Goal: Task Accomplishment & Management: Use online tool/utility

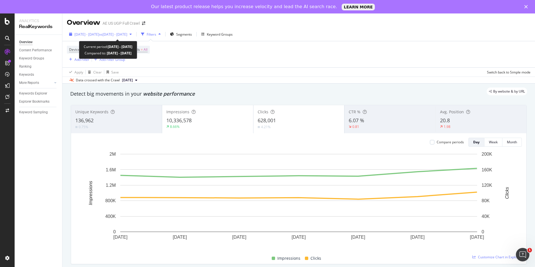
click at [99, 35] on span "[DATE] - [DATE]" at bounding box center [86, 34] width 25 height 5
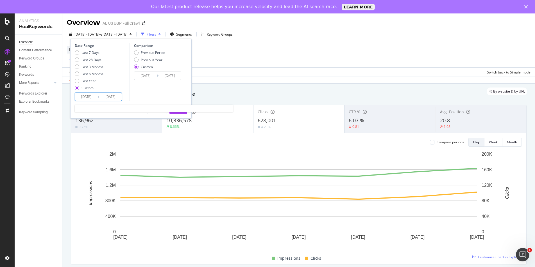
click at [85, 98] on input "[DATE]" at bounding box center [86, 97] width 22 height 8
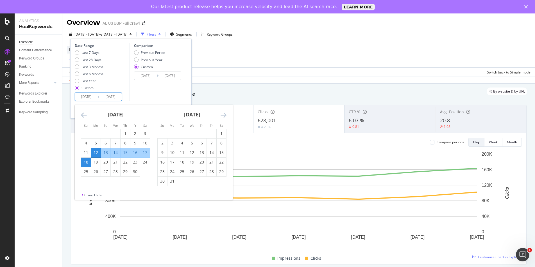
click at [224, 116] on icon "Move forward to switch to the next month." at bounding box center [224, 115] width 6 height 7
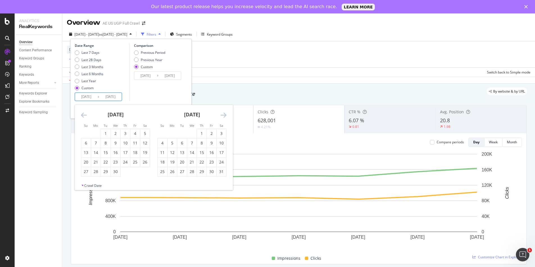
click at [224, 116] on icon "Move forward to switch to the next month." at bounding box center [224, 115] width 6 height 7
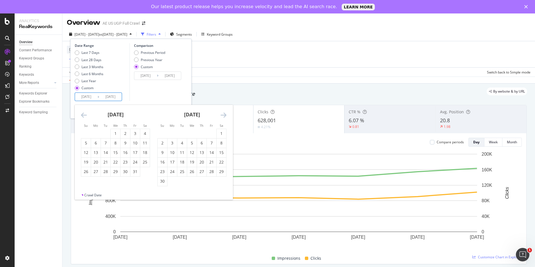
click at [224, 116] on icon "Move forward to switch to the next month." at bounding box center [224, 115] width 6 height 7
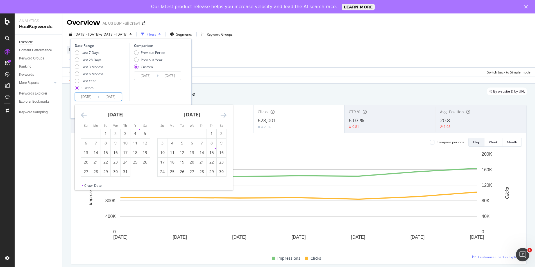
click at [224, 116] on icon "Move forward to switch to the next month." at bounding box center [224, 115] width 6 height 7
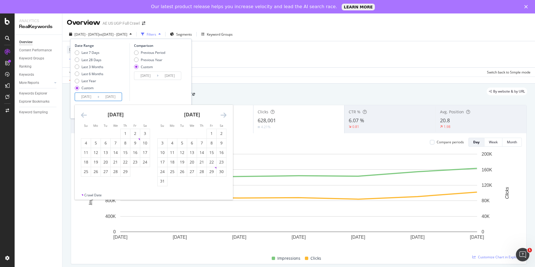
click at [224, 116] on icon "Move forward to switch to the next month." at bounding box center [224, 115] width 6 height 7
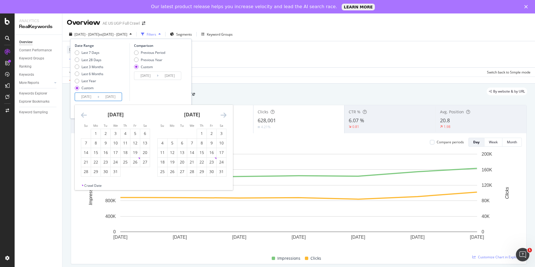
click at [224, 116] on icon "Move forward to switch to the next month." at bounding box center [224, 115] width 6 height 7
click at [163, 133] on div "1" at bounding box center [163, 134] width 10 height 6
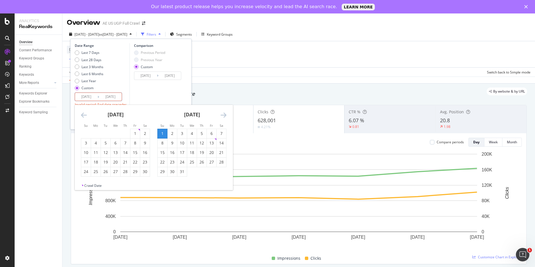
type input "[DATE]"
click at [223, 115] on icon "Move forward to switch to the next month." at bounding box center [224, 115] width 6 height 7
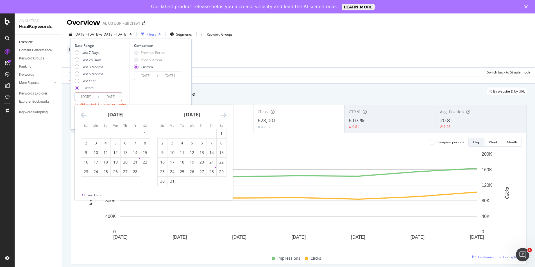
click at [223, 115] on icon "Move forward to switch to the next month." at bounding box center [224, 115] width 6 height 7
click at [212, 160] on div "22" at bounding box center [212, 163] width 10 height 6
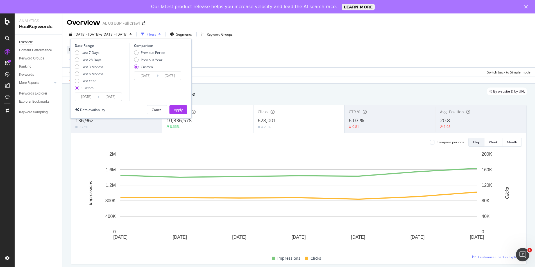
type input "[DATE]"
click at [182, 109] on div "Apply" at bounding box center [178, 110] width 9 height 5
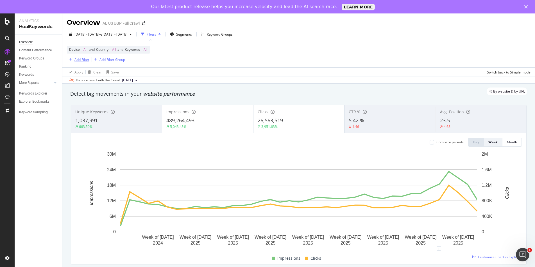
click at [79, 59] on div "Add Filter" at bounding box center [81, 59] width 15 height 5
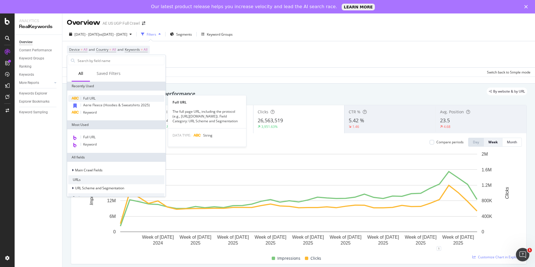
click at [91, 99] on span "Full URL" at bounding box center [89, 98] width 12 height 5
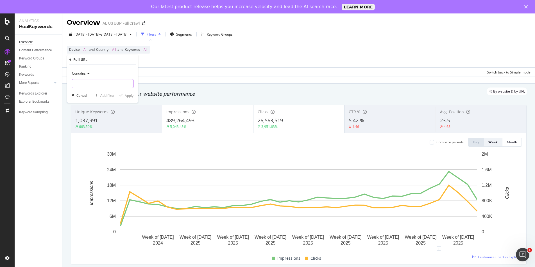
click at [88, 87] on input "text" at bounding box center [102, 83] width 61 height 9
type input "butter-yellow"
click at [127, 96] on div "Apply" at bounding box center [129, 95] width 9 height 5
